Goal: Communication & Community: Answer question/provide support

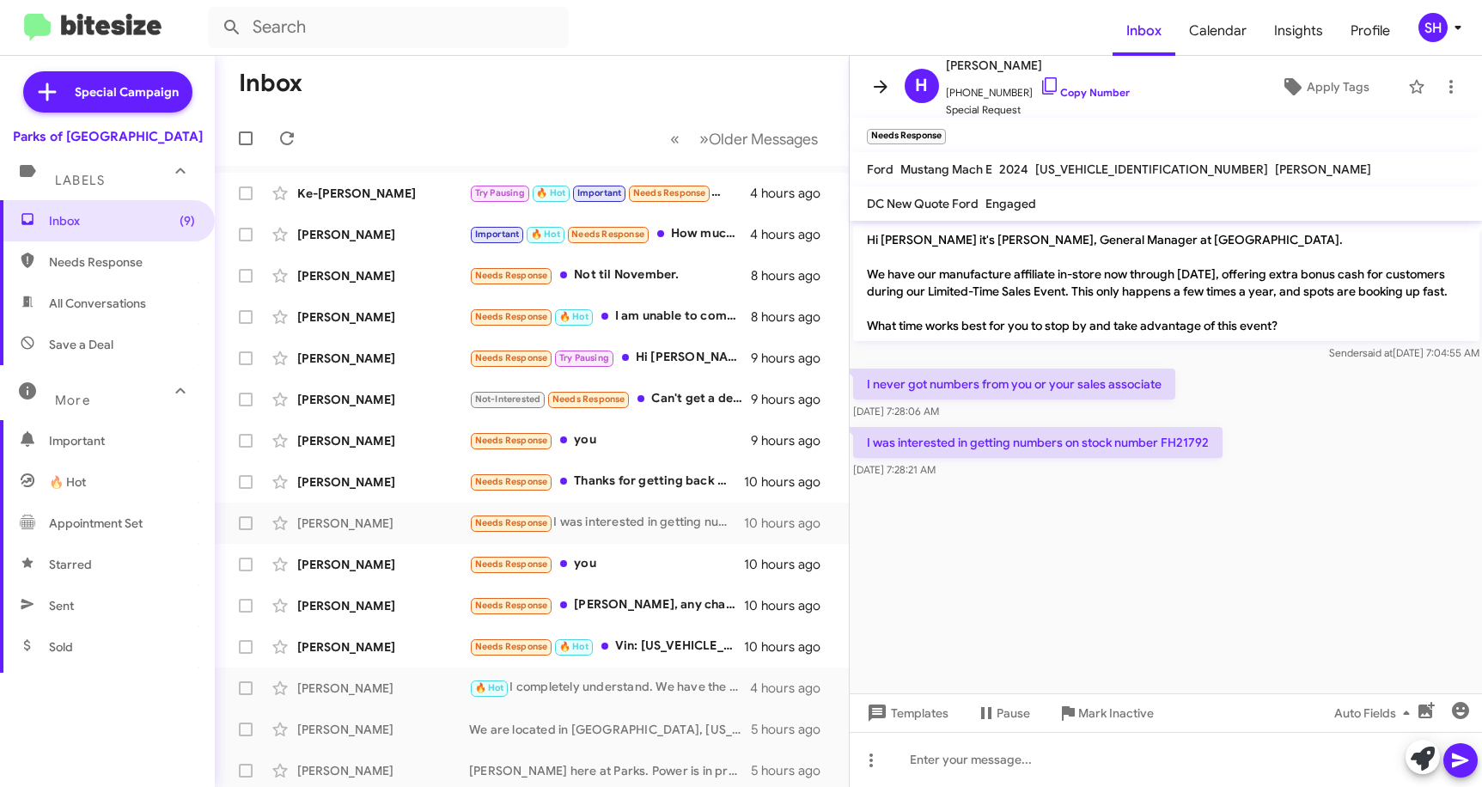
click at [879, 94] on icon at bounding box center [880, 86] width 21 height 21
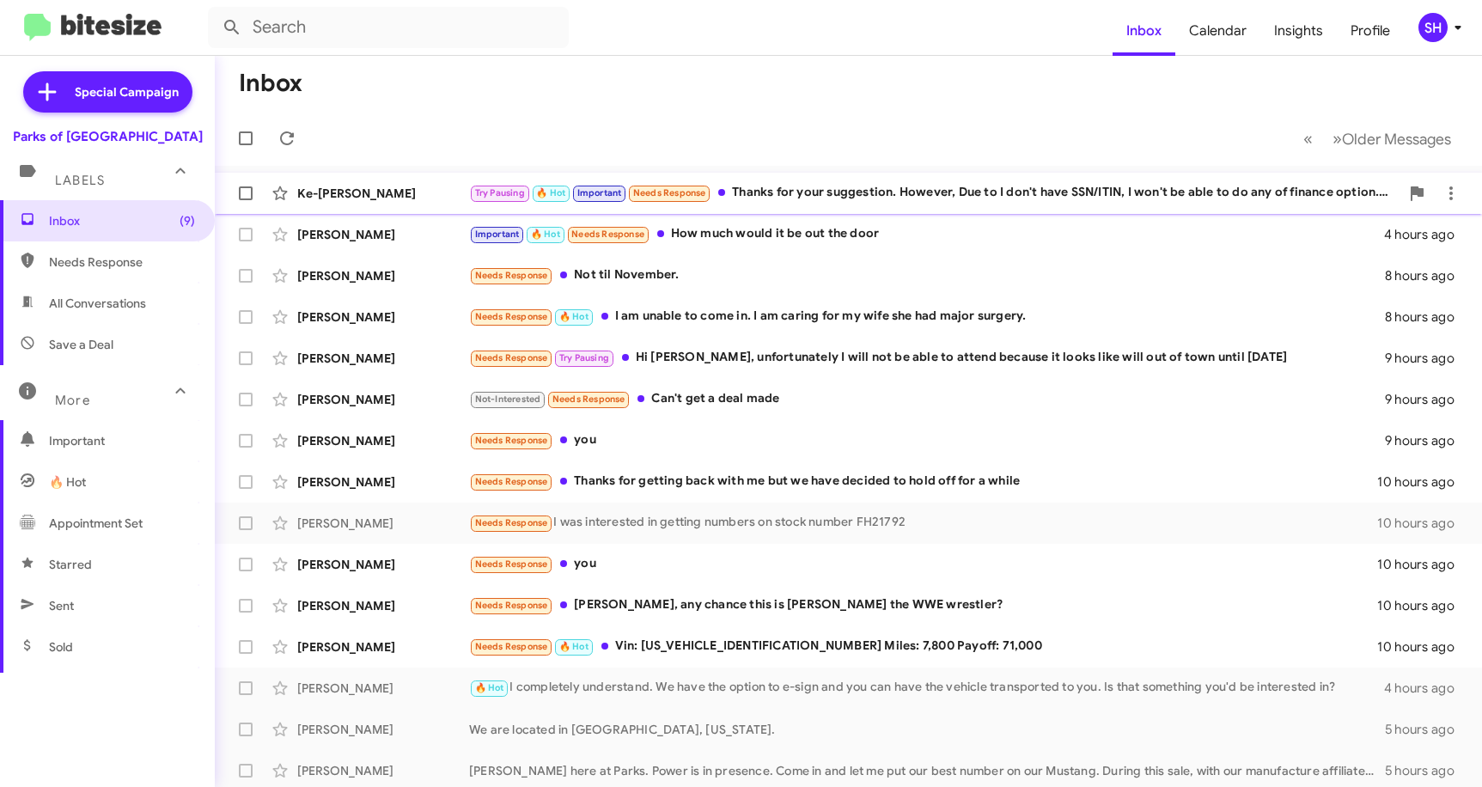
click at [1060, 180] on div "Ke-[PERSON_NAME] Try Pausing 🔥 Hot Important Needs Response Thanks for your sug…" at bounding box center [847, 193] width 1239 height 34
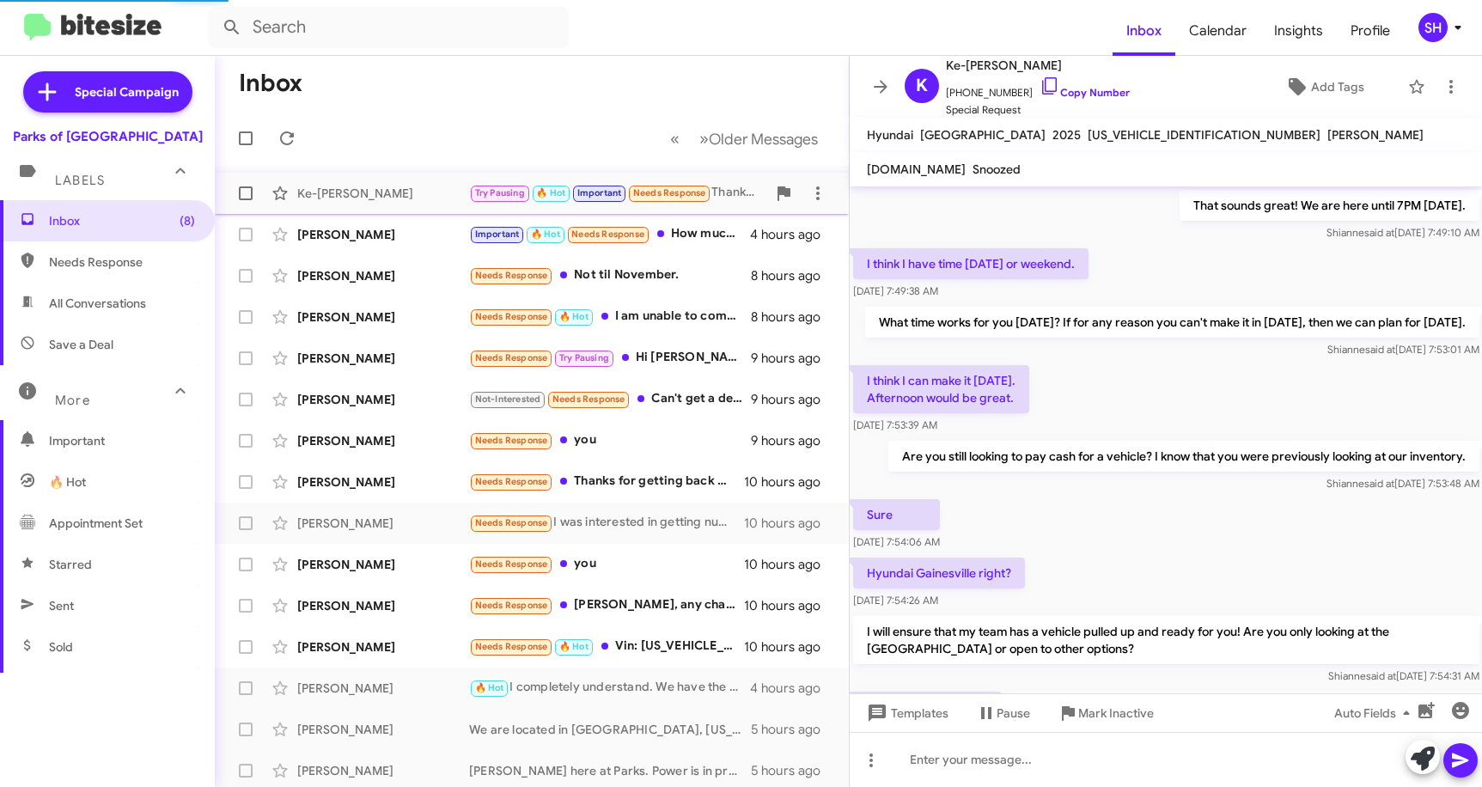
scroll to position [889, 0]
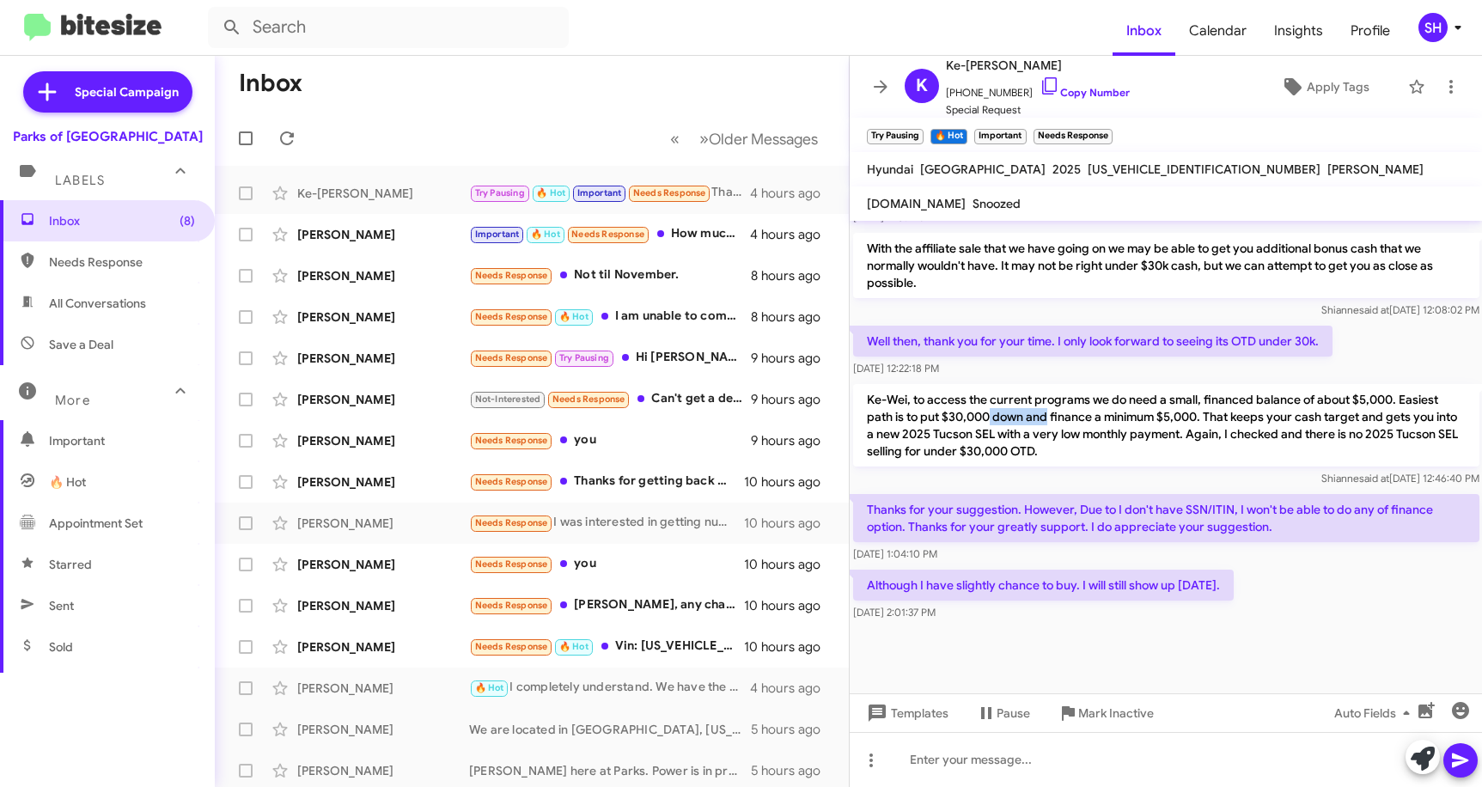
drag, startPoint x: 987, startPoint y: 437, endPoint x: 1046, endPoint y: 441, distance: 59.4
click at [1046, 441] on p "Ke-Wei, to access the current programs we do need a small, financed balance of …" at bounding box center [1166, 425] width 626 height 82
drag, startPoint x: 1046, startPoint y: 441, endPoint x: 1010, endPoint y: 512, distance: 79.1
click at [1010, 512] on p "Thanks for your suggestion. However, Due to I don't have SSN/ITIN, I won't be a…" at bounding box center [1166, 518] width 626 height 48
drag, startPoint x: 952, startPoint y: 524, endPoint x: 1002, endPoint y: 524, distance: 50.7
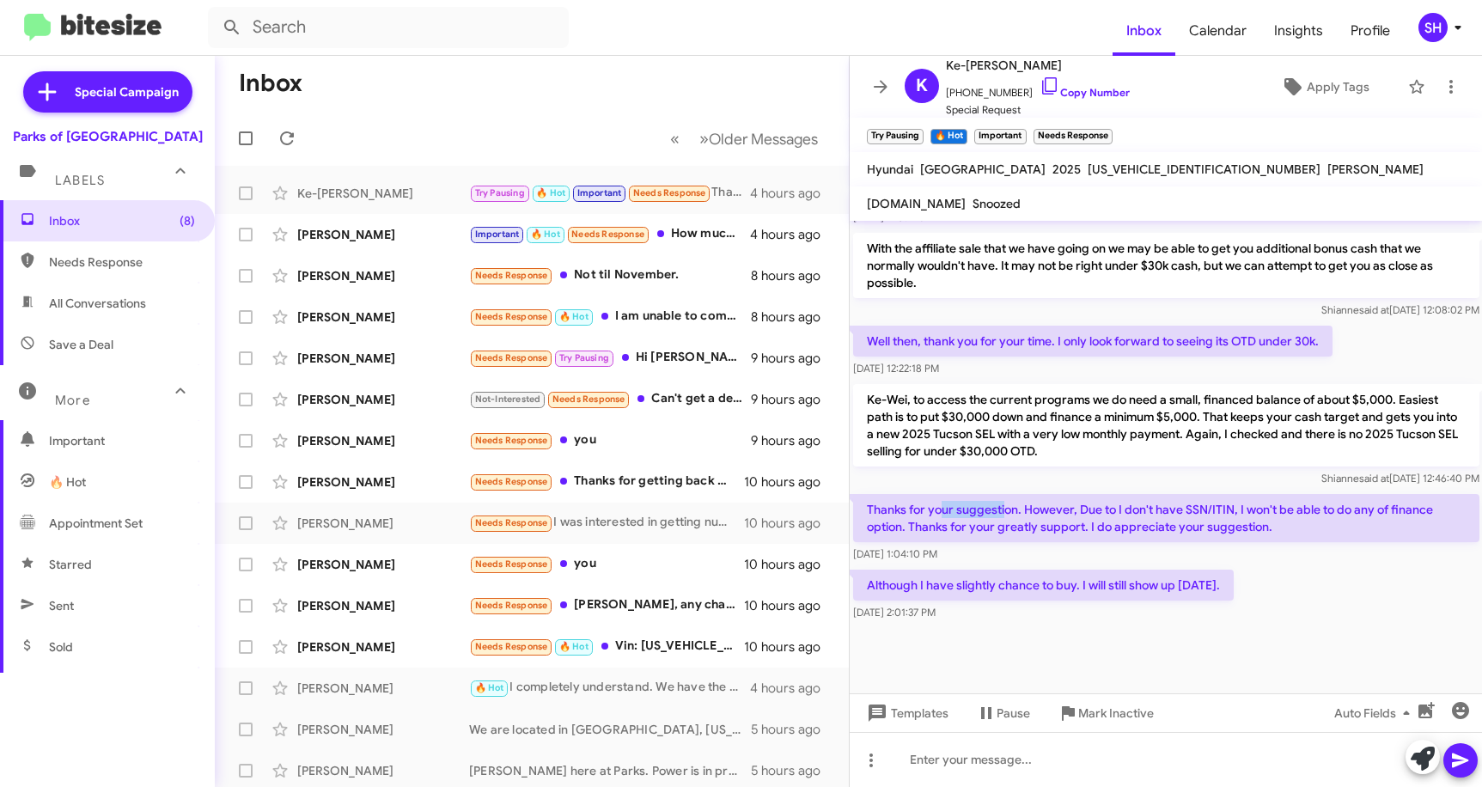
click at [1002, 524] on p "Thanks for your suggestion. However, Due to I don't have SSN/ITIN, I won't be a…" at bounding box center [1166, 518] width 626 height 48
drag, startPoint x: 1002, startPoint y: 524, endPoint x: 1088, endPoint y: 532, distance: 86.2
click at [1088, 532] on p "Thanks for your suggestion. However, Due to I don't have SSN/ITIN, I won't be a…" at bounding box center [1166, 518] width 626 height 48
drag, startPoint x: 1071, startPoint y: 527, endPoint x: 1127, endPoint y: 529, distance: 55.9
click at [1127, 529] on p "Thanks for your suggestion. However, Due to I don't have SSN/ITIN, I won't be a…" at bounding box center [1166, 518] width 626 height 48
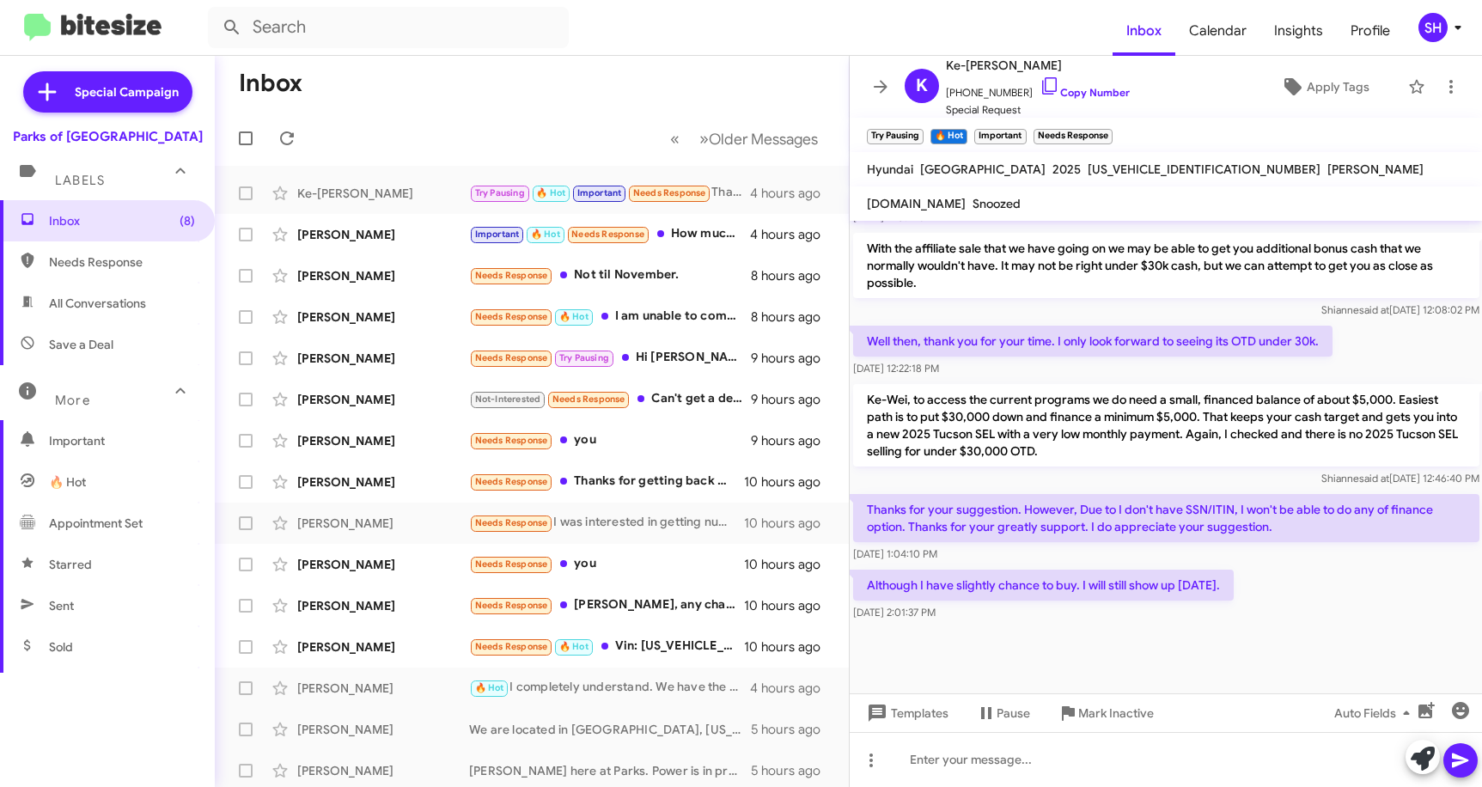
drag, startPoint x: 1127, startPoint y: 529, endPoint x: 1217, endPoint y: 532, distance: 90.2
click at [1217, 532] on p "Thanks for your suggestion. However, Due to I don't have SSN/ITIN, I won't be a…" at bounding box center [1166, 518] width 626 height 48
drag, startPoint x: 1246, startPoint y: 528, endPoint x: 1187, endPoint y: 528, distance: 59.3
click at [1187, 528] on p "Thanks for your suggestion. However, Due to I don't have SSN/ITIN, I won't be a…" at bounding box center [1166, 518] width 626 height 48
drag, startPoint x: 1187, startPoint y: 528, endPoint x: 1276, endPoint y: 527, distance: 89.3
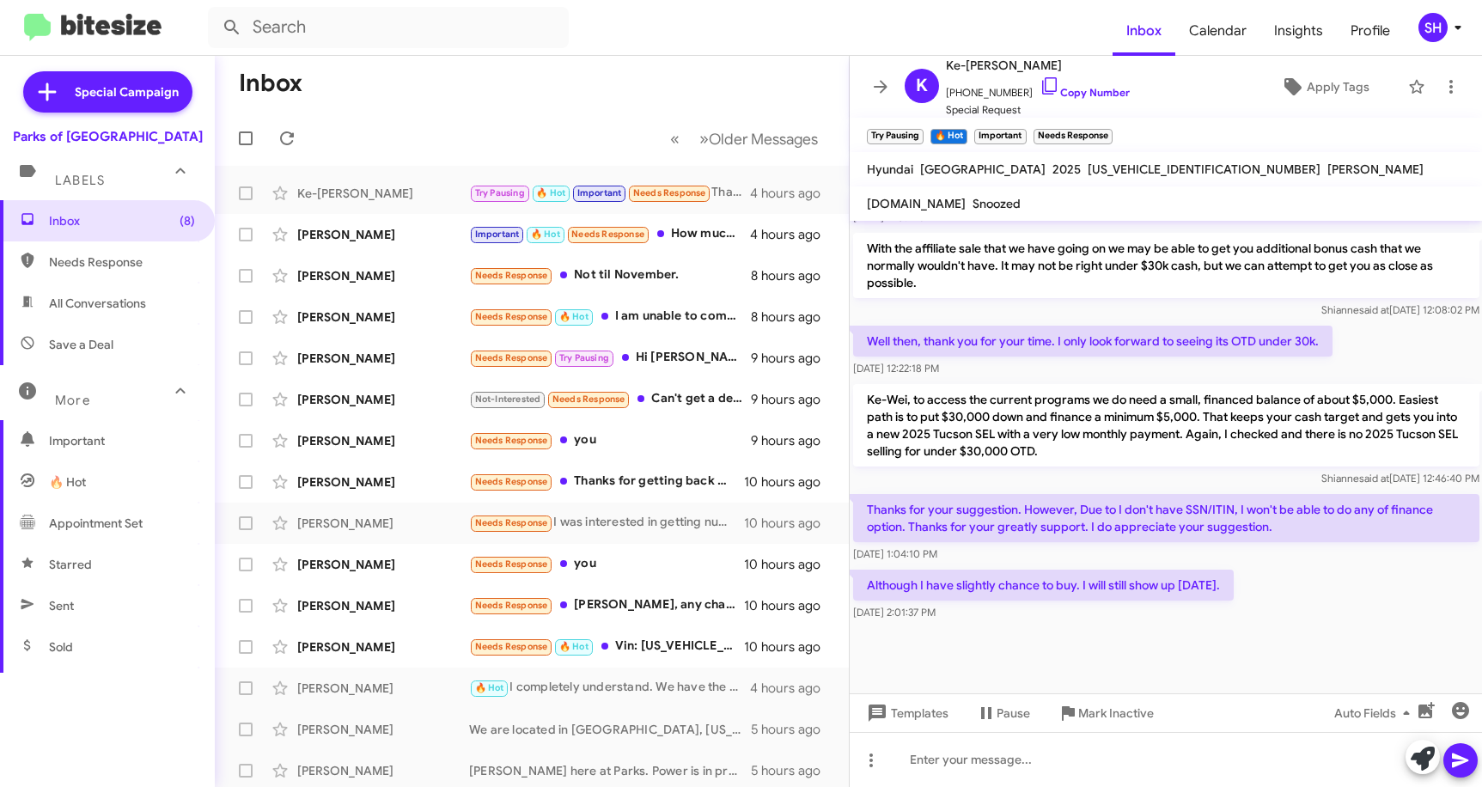
click at [1276, 527] on p "Thanks for your suggestion. However, Due to I don't have SSN/ITIN, I won't be a…" at bounding box center [1166, 518] width 626 height 48
click at [1233, 600] on p "Although I have slightly chance to buy. I will still show up [DATE]." at bounding box center [1043, 584] width 380 height 31
click at [1039, 88] on icon at bounding box center [1049, 86] width 21 height 21
click at [1313, 601] on div "Although I have slightly chance to buy. I will still show up [DATE]. [DATE] 2:0…" at bounding box center [1165, 595] width 633 height 58
drag, startPoint x: 1247, startPoint y: 604, endPoint x: 1122, endPoint y: 483, distance: 174.3
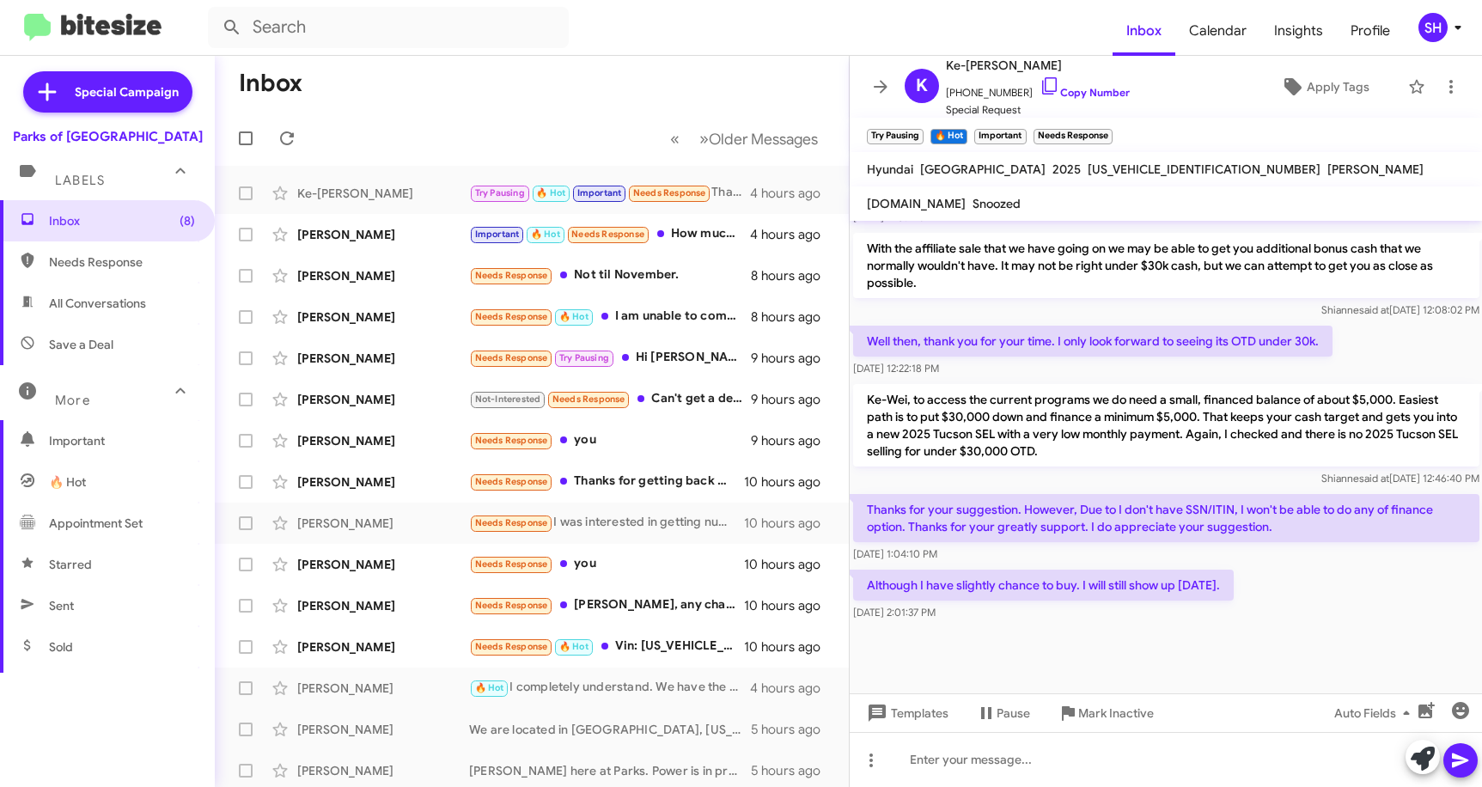
drag, startPoint x: 1122, startPoint y: 483, endPoint x: 1334, endPoint y: 612, distance: 248.6
click at [1340, 612] on div "Although I have slightly chance to buy. I will still show up [DATE]. [DATE] 2:0…" at bounding box center [1165, 595] width 633 height 58
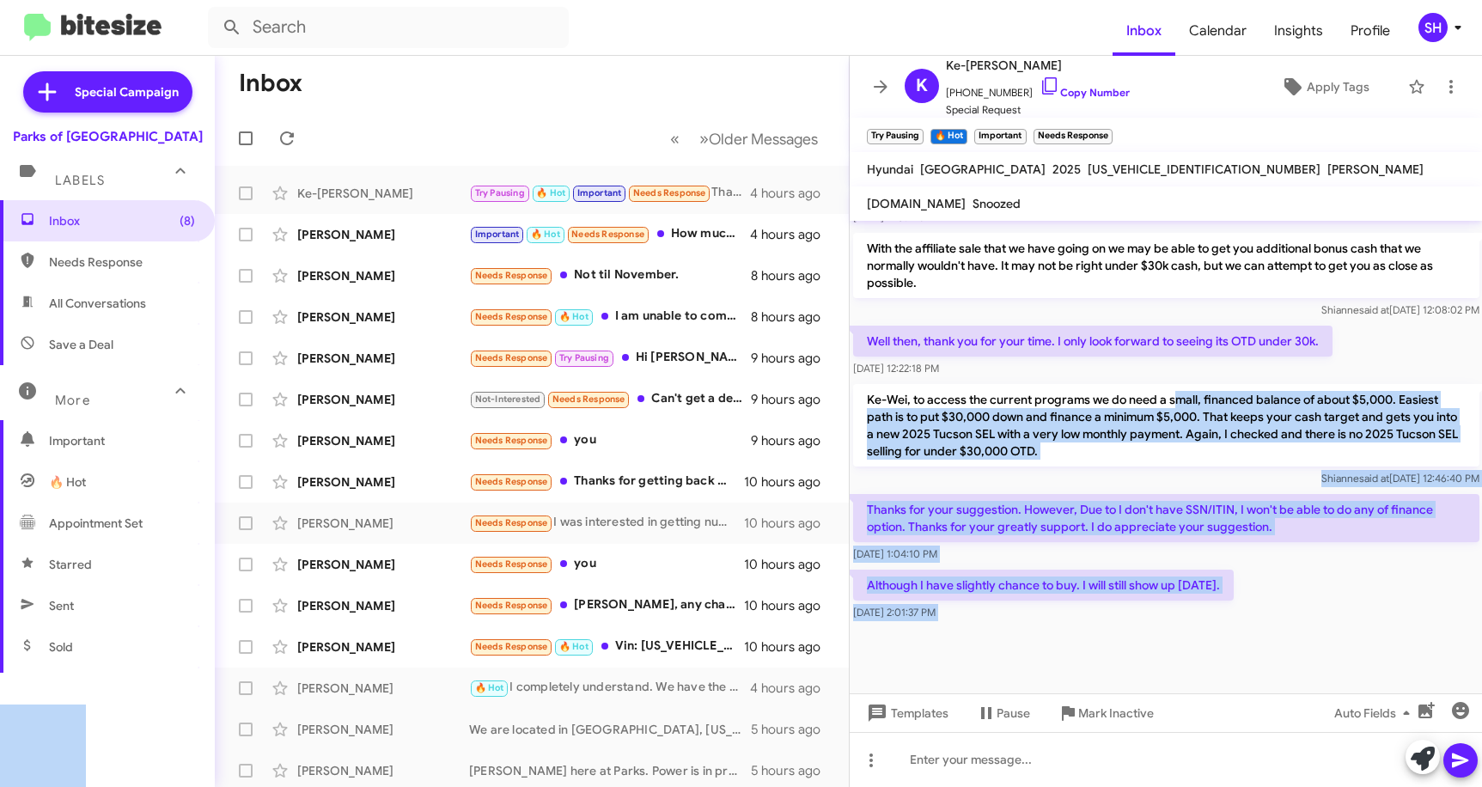
drag, startPoint x: 872, startPoint y: 361, endPoint x: 1172, endPoint y: 422, distance: 305.9
drag, startPoint x: 1172, startPoint y: 422, endPoint x: 1178, endPoint y: 405, distance: 17.4
click at [1172, 419] on p "Ke-Wei, to access the current programs we do need a small, financed balance of …" at bounding box center [1166, 425] width 626 height 82
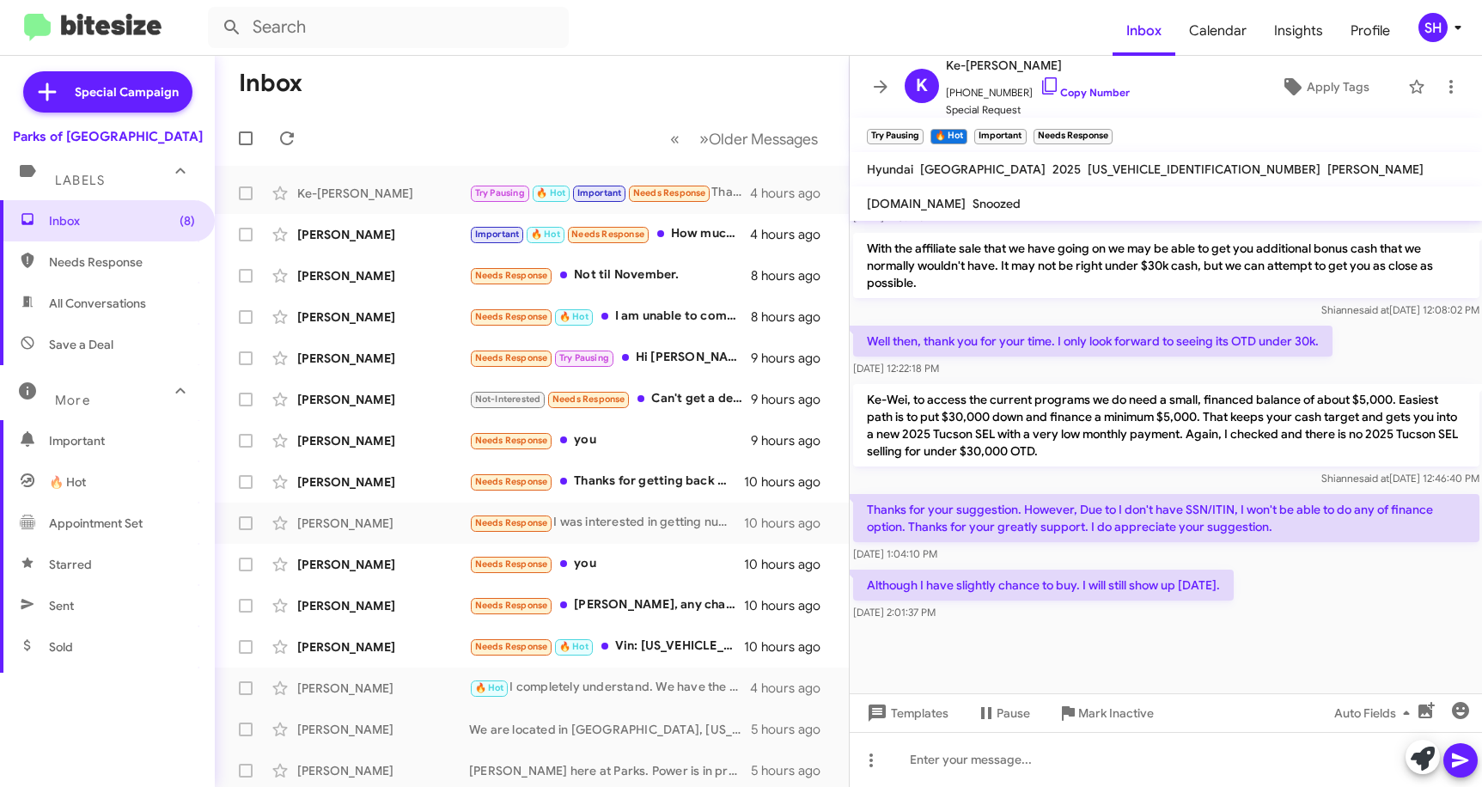
click at [1181, 377] on div "[DATE] 12:22:18 PM" at bounding box center [1092, 368] width 479 height 17
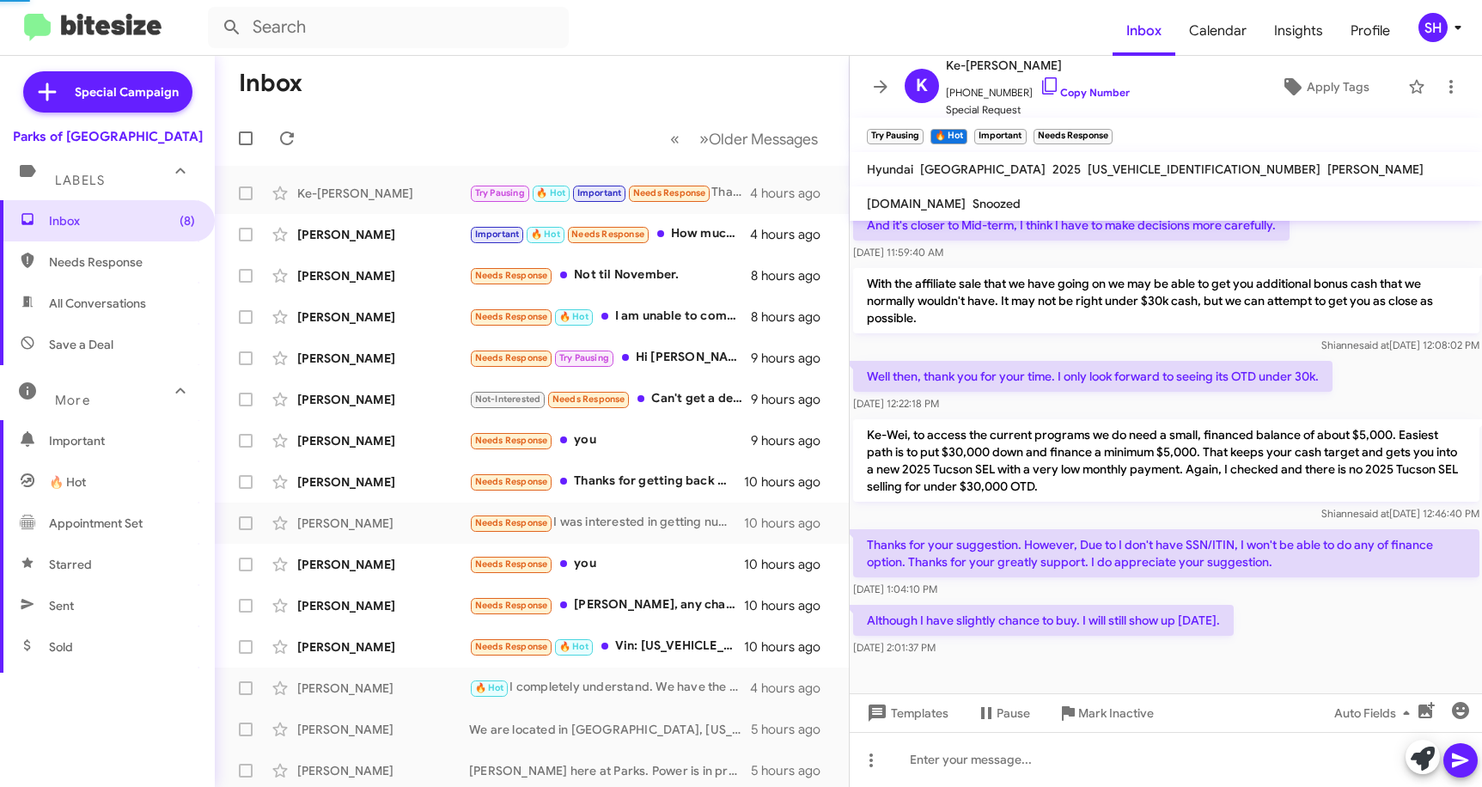
scroll to position [1152, 0]
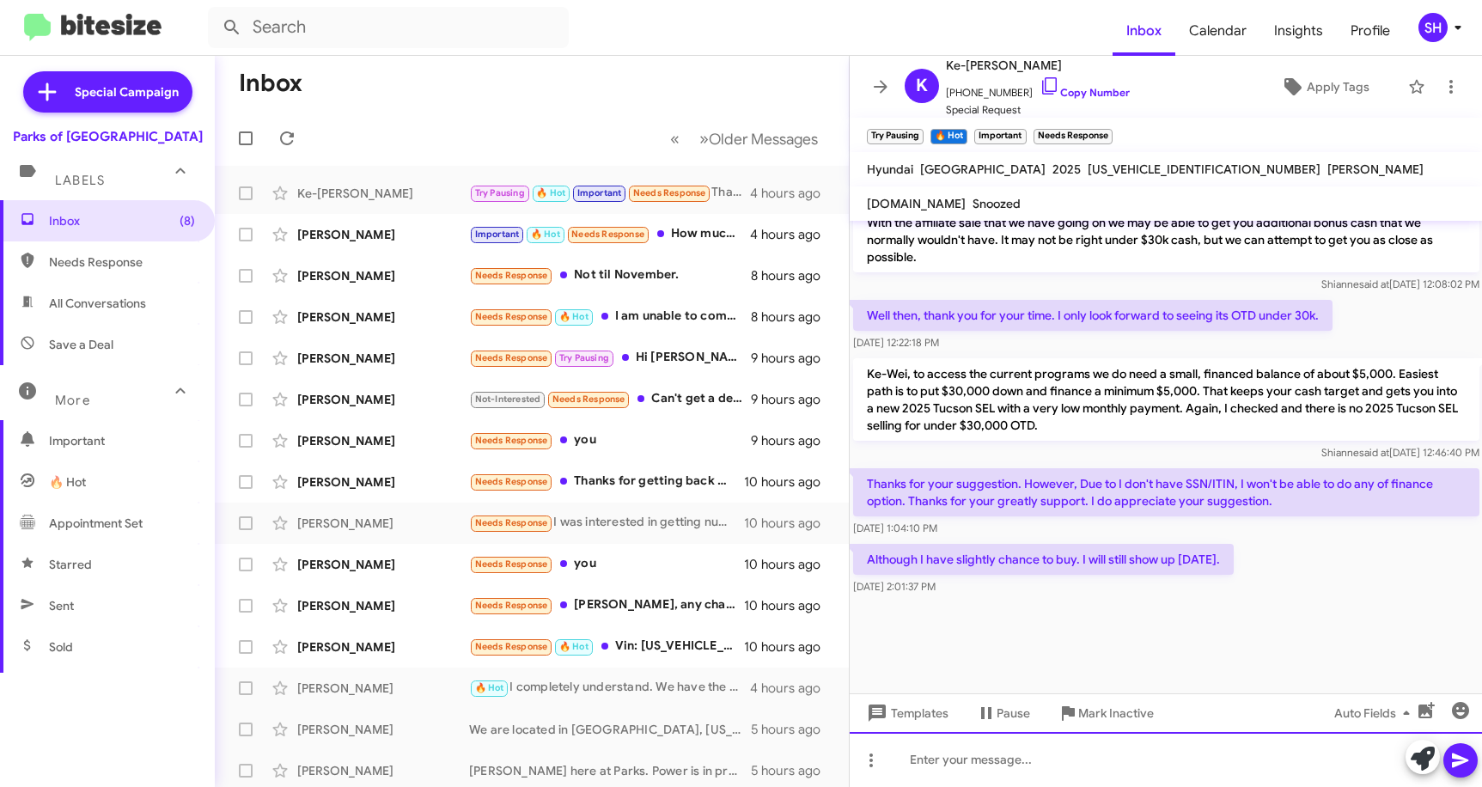
click at [989, 758] on div at bounding box center [1165, 759] width 633 height 55
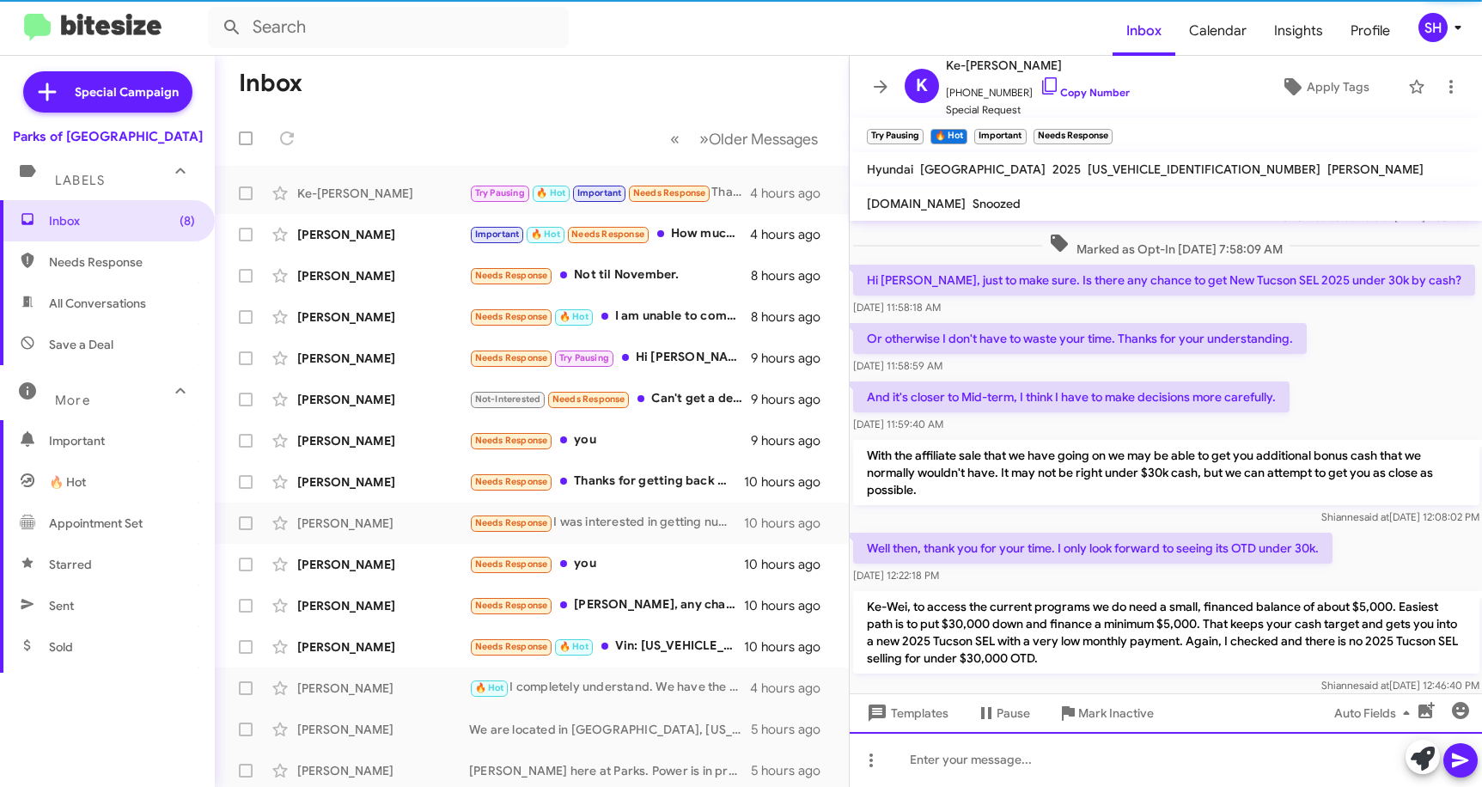
scroll to position [1214, 0]
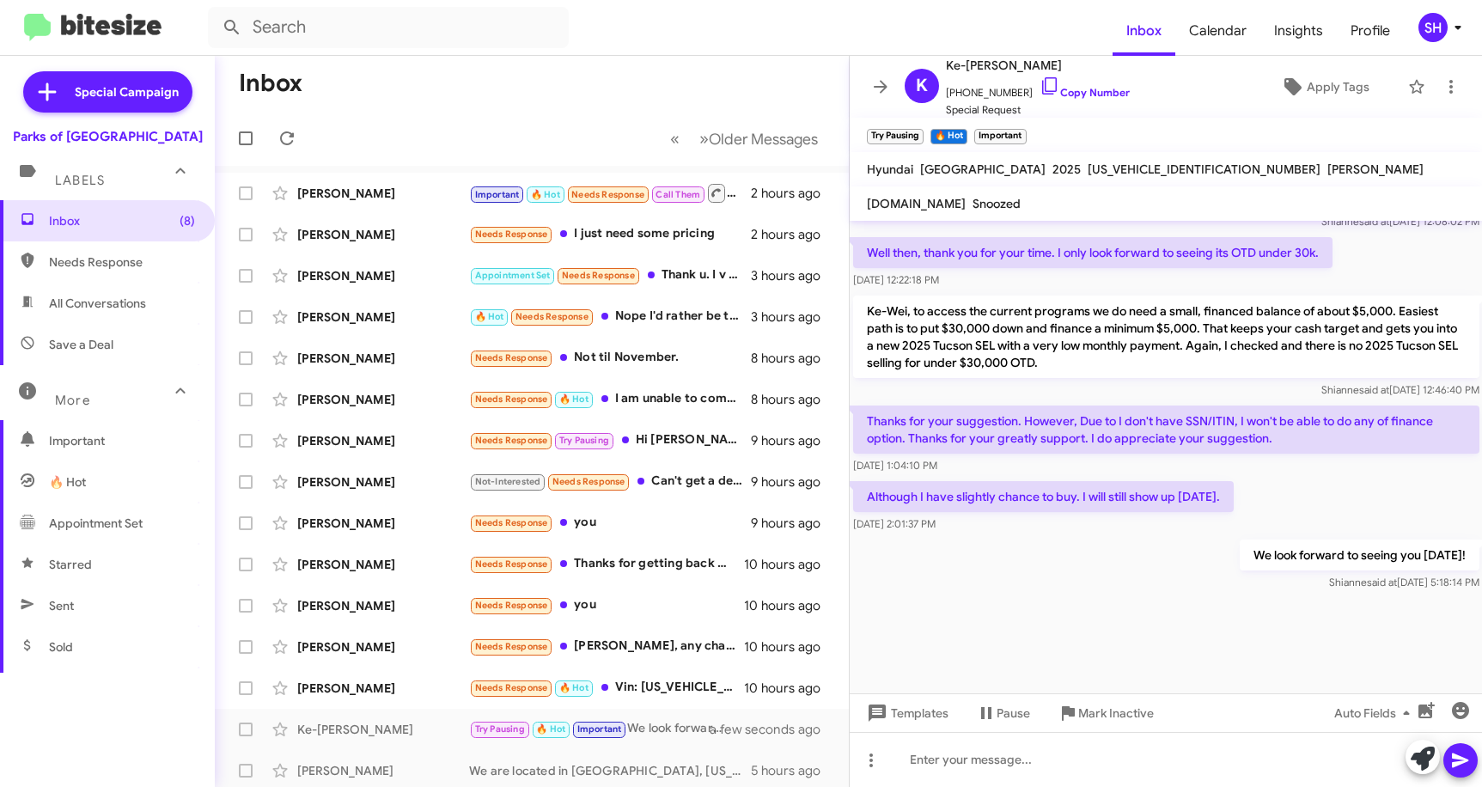
drag, startPoint x: 1246, startPoint y: 496, endPoint x: 865, endPoint y: 311, distance: 424.1
click at [1128, 368] on p "Ke-Wei, to access the current programs we do need a small, financed balance of …" at bounding box center [1166, 336] width 626 height 82
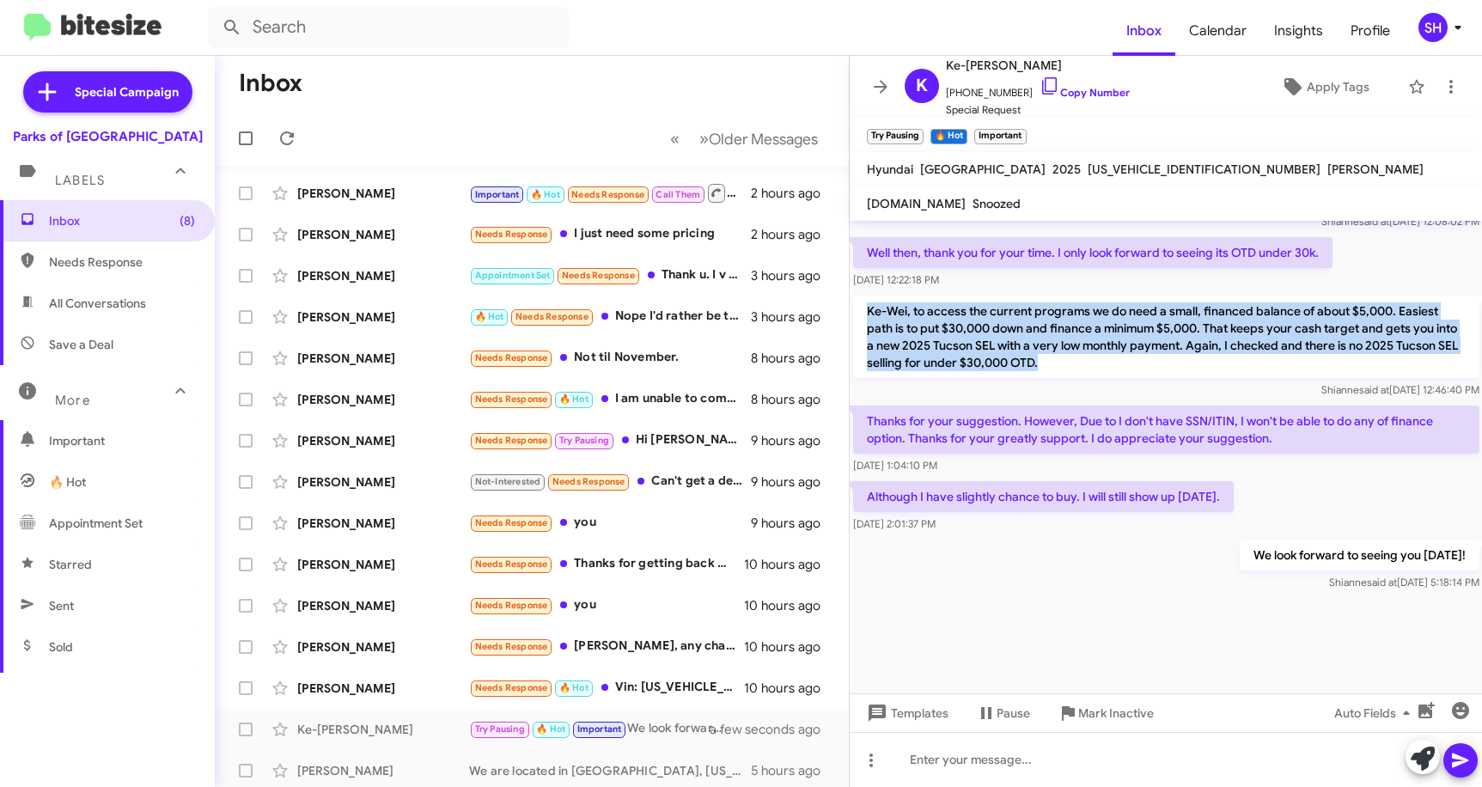
drag, startPoint x: 1119, startPoint y: 361, endPoint x: 849, endPoint y: 305, distance: 276.2
click at [849, 305] on div "Hi [PERSON_NAME] it's [PERSON_NAME], General Manager at [GEOGRAPHIC_DATA]. We h…" at bounding box center [1165, 504] width 633 height 566
copy p "Ke-Wei, to access the current programs we do need a small, financed balance of …"
